Goal: Transaction & Acquisition: Purchase product/service

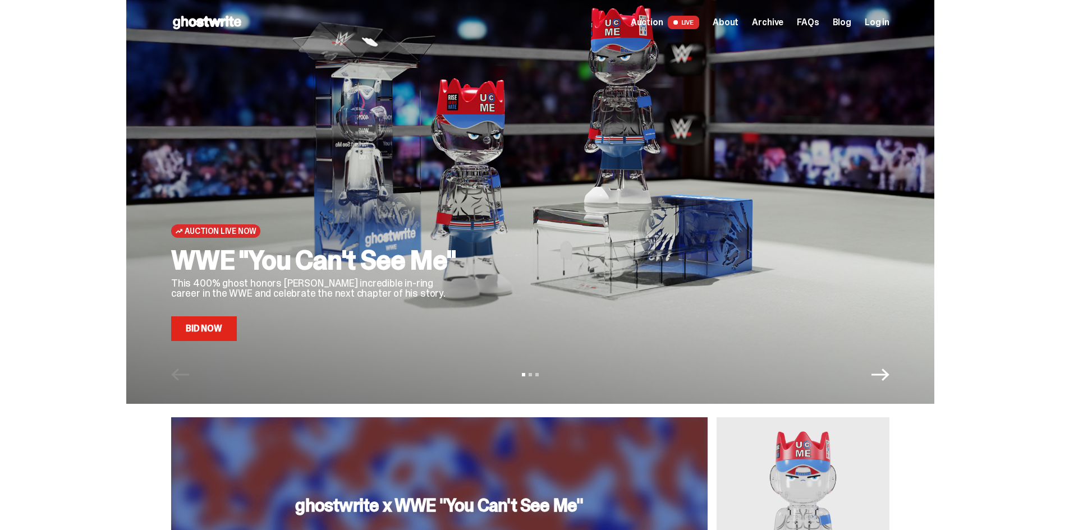
click at [213, 331] on link "Bid Now" at bounding box center [204, 328] width 66 height 25
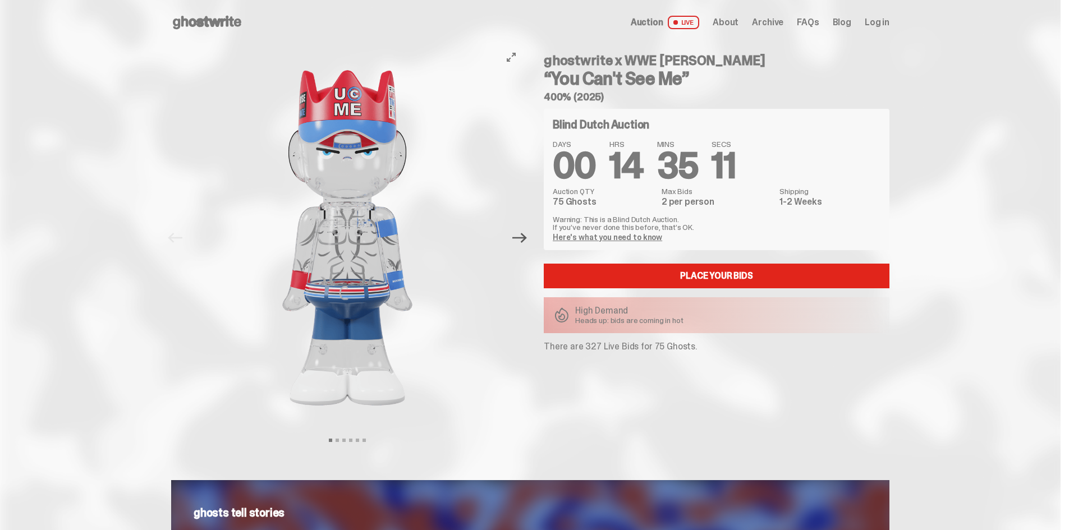
click at [527, 240] on icon "Next" at bounding box center [519, 238] width 15 height 10
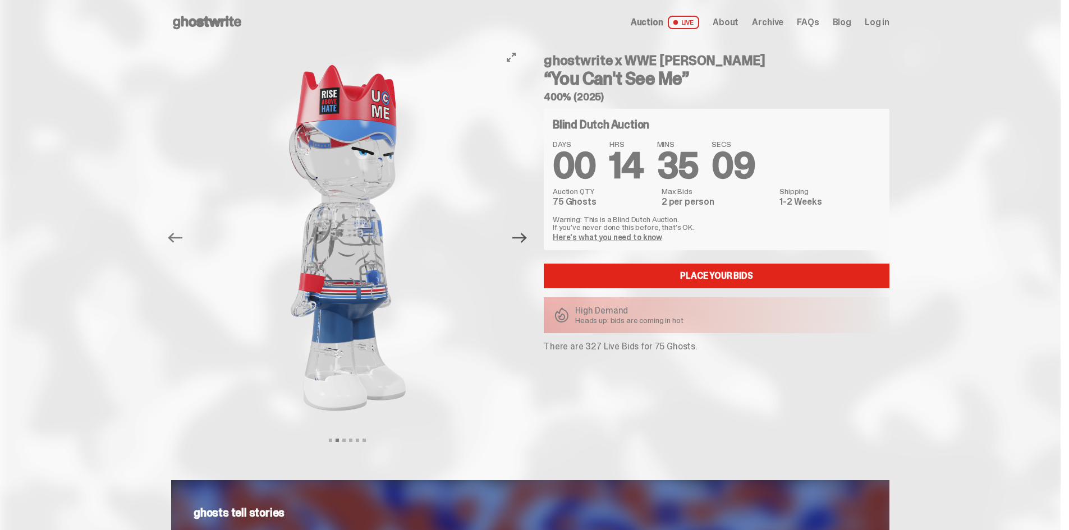
click at [527, 240] on icon "Next" at bounding box center [519, 238] width 15 height 10
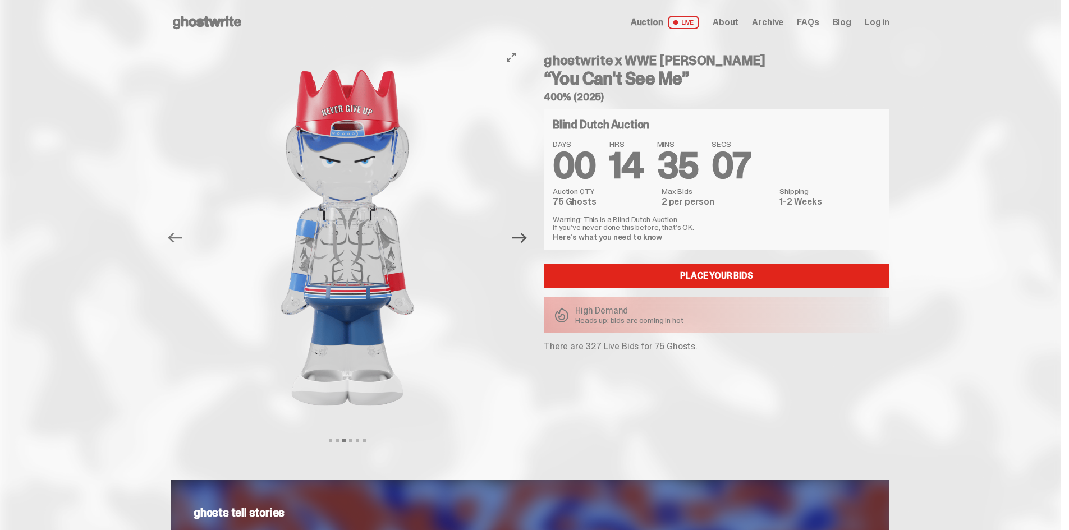
click at [527, 240] on icon "Next" at bounding box center [519, 238] width 15 height 10
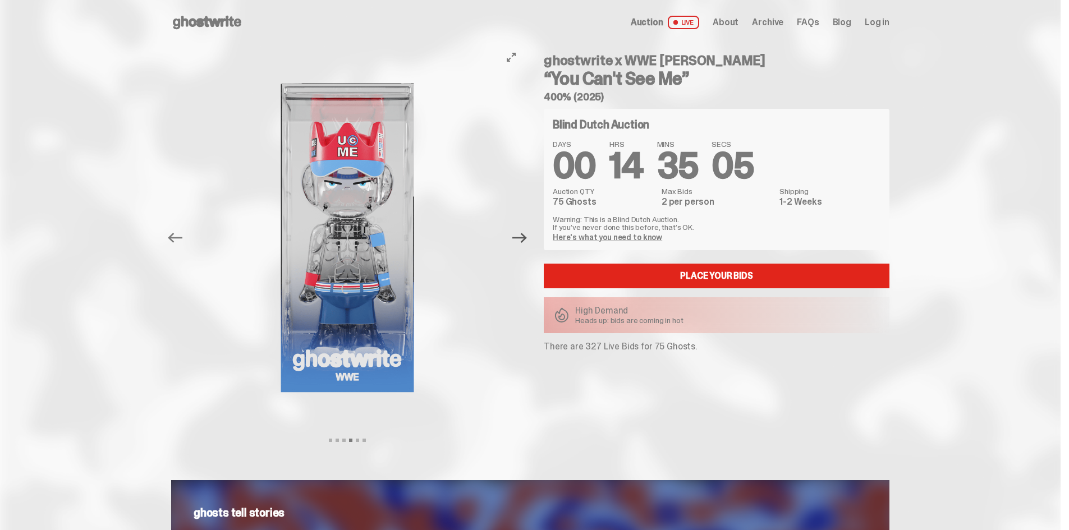
click at [527, 240] on icon "Next" at bounding box center [519, 238] width 15 height 10
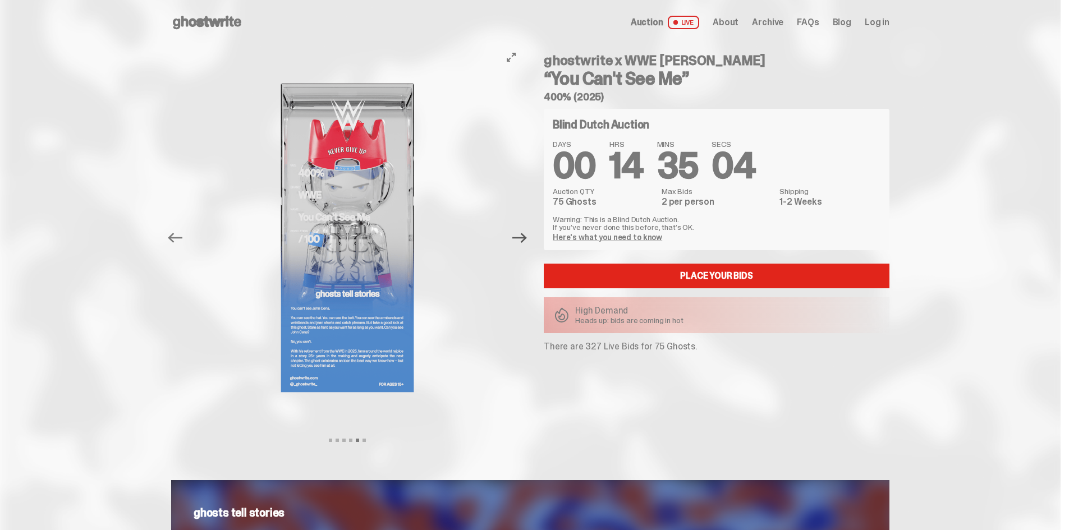
click at [527, 240] on icon "Next" at bounding box center [519, 238] width 15 height 10
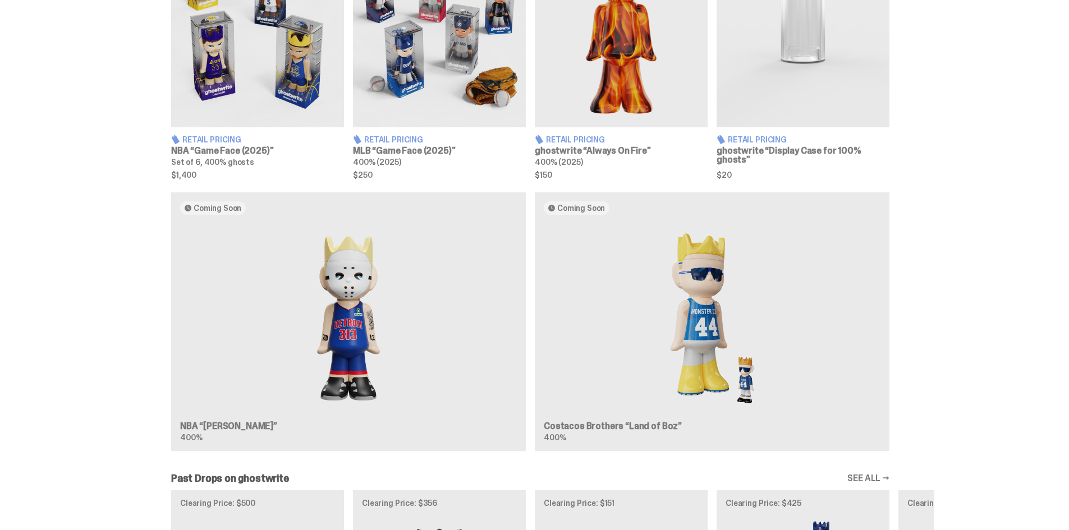
scroll to position [785, 0]
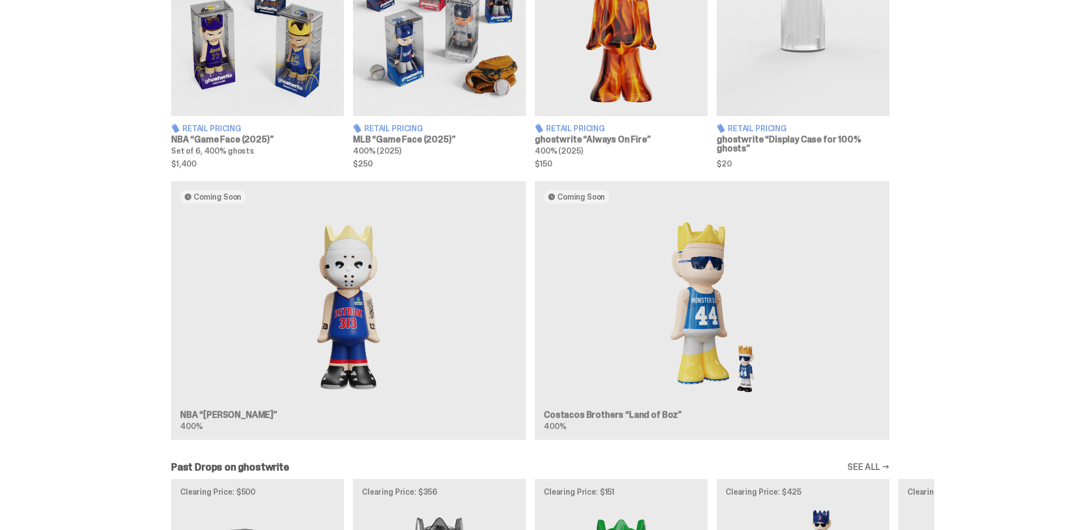
click at [715, 307] on div "Coming Soon NBA “[PERSON_NAME]” 400% Coming Soon Costacos Brothers “Land of Boz…" at bounding box center [530, 315] width 808 height 268
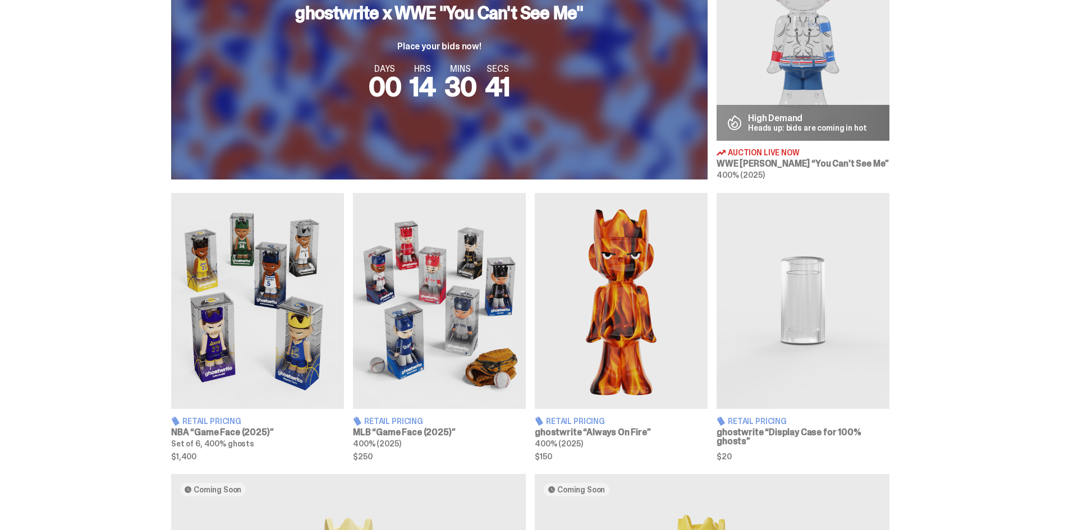
scroll to position [393, 0]
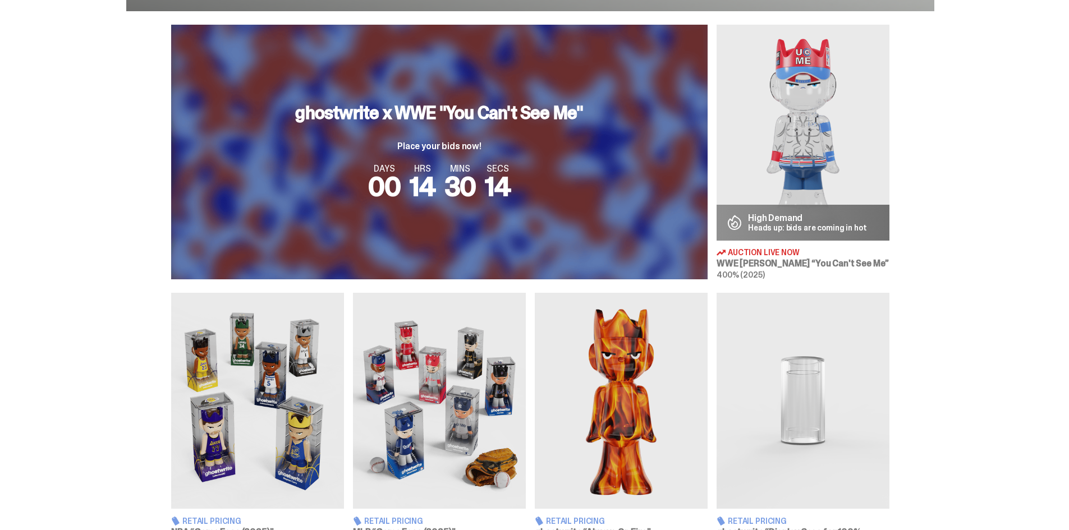
click at [1043, 226] on div "ghostwrite x WWE "You Can't See Me" Place your bids now! DAYS 00 HRS 14 MINS 30…" at bounding box center [530, 152] width 1060 height 255
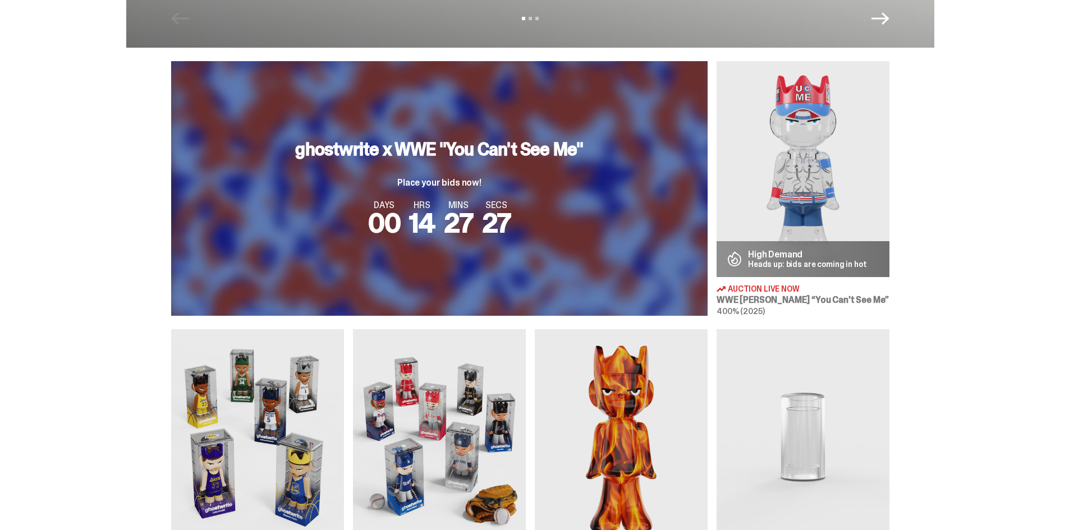
scroll to position [337, 0]
